Goal: Information Seeking & Learning: Learn about a topic

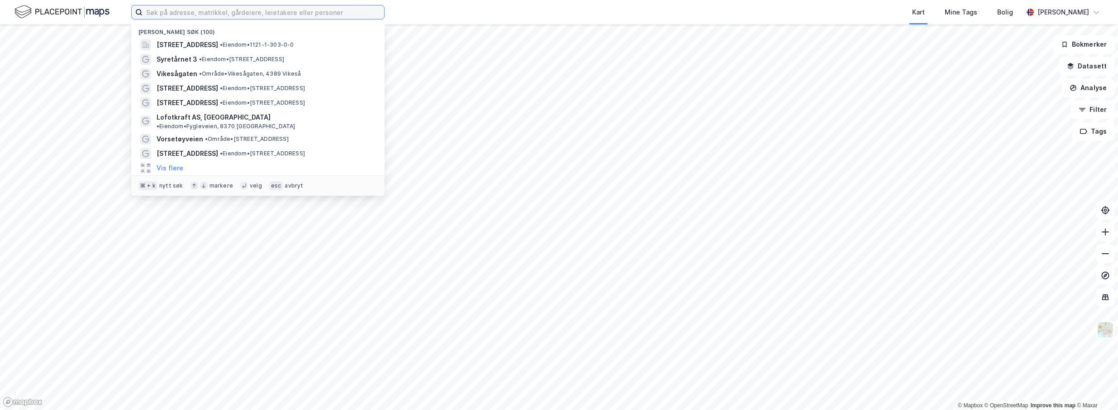
click at [340, 14] on input at bounding box center [264, 12] width 242 height 14
paste input "[STREET_ADDRESS]"
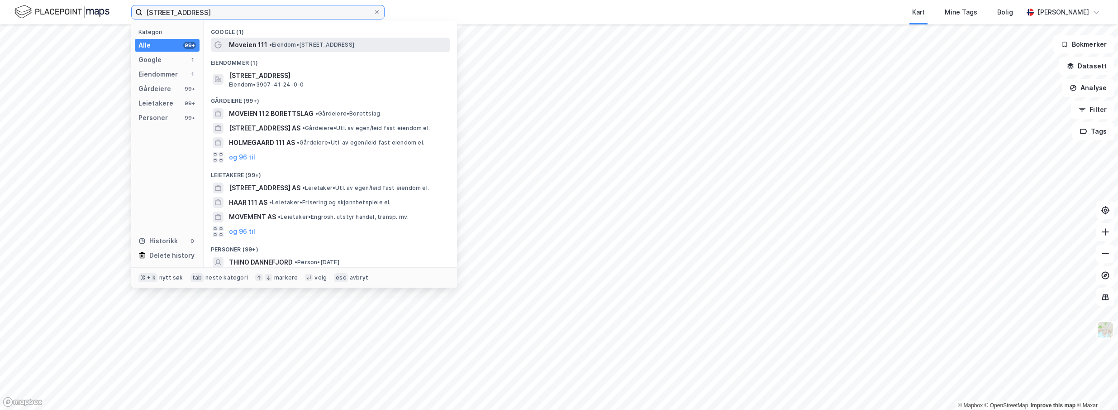
type input "[STREET_ADDRESS]"
click at [327, 42] on span "• Eiendom • [STREET_ADDRESS]" at bounding box center [311, 44] width 85 height 7
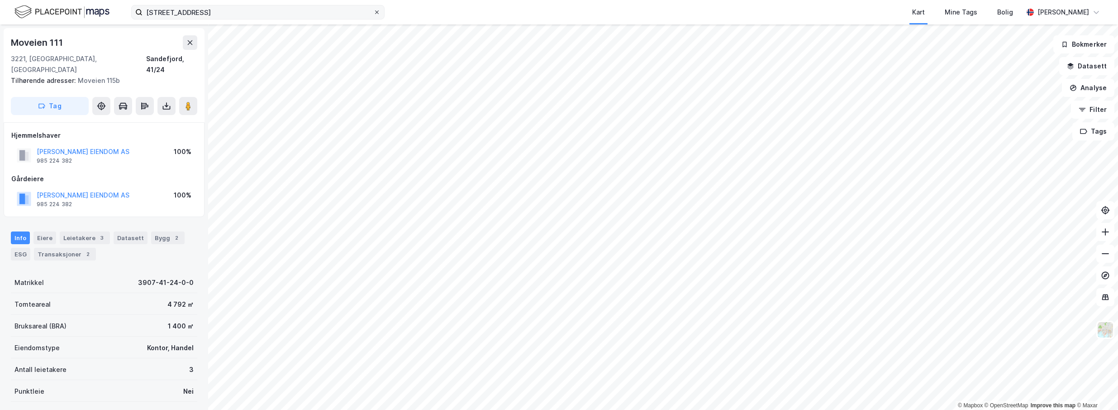
click at [378, 11] on icon at bounding box center [376, 12] width 5 height 5
click at [373, 11] on input "[STREET_ADDRESS]" at bounding box center [258, 12] width 231 height 14
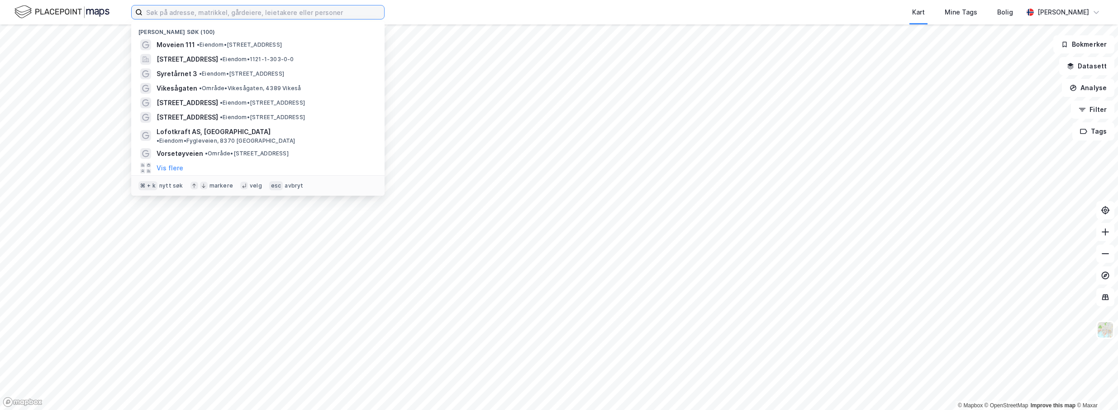
click at [378, 11] on input at bounding box center [264, 12] width 242 height 14
paste input "[STREET_ADDRESS]"
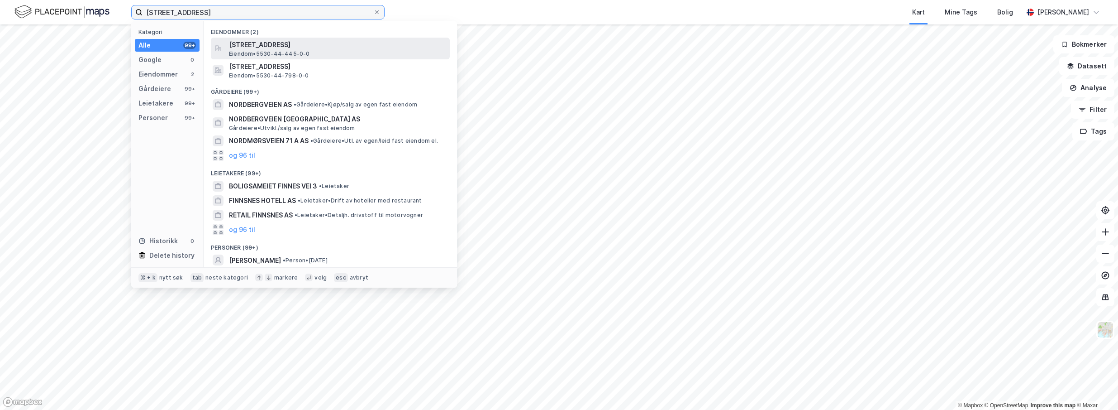
type input "[STREET_ADDRESS]"
click at [377, 48] on span "[STREET_ADDRESS]" at bounding box center [337, 44] width 217 height 11
